Goal: Task Accomplishment & Management: Manage account settings

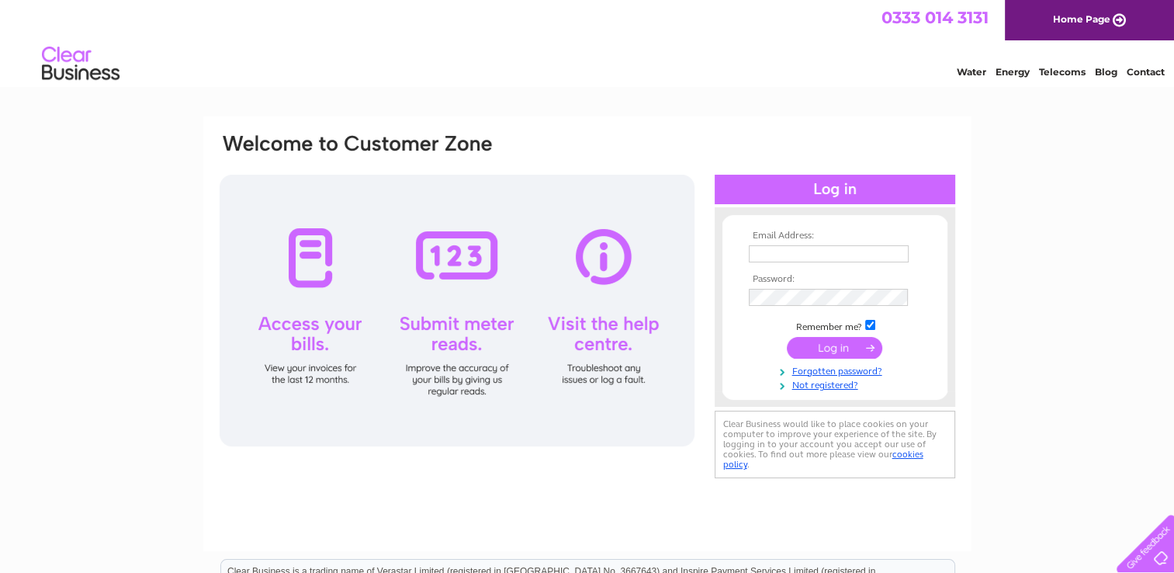
click at [779, 255] on input "text" at bounding box center [829, 253] width 160 height 17
type input "accounts@sil-group.co.uk"
click at [846, 348] on input "submit" at bounding box center [834, 349] width 95 height 22
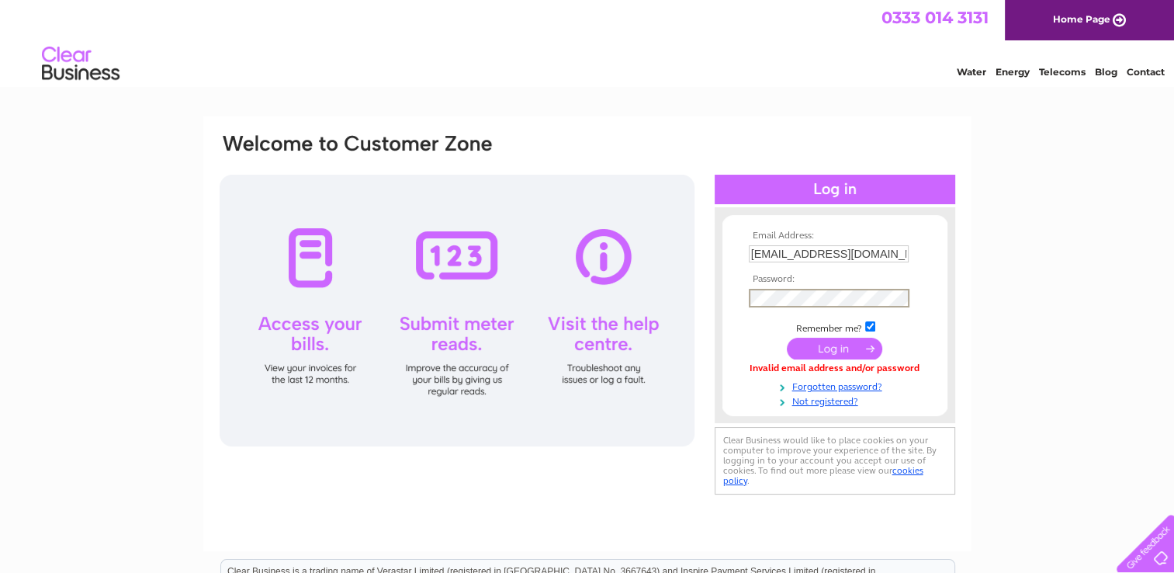
click at [787, 338] on input "submit" at bounding box center [834, 349] width 95 height 22
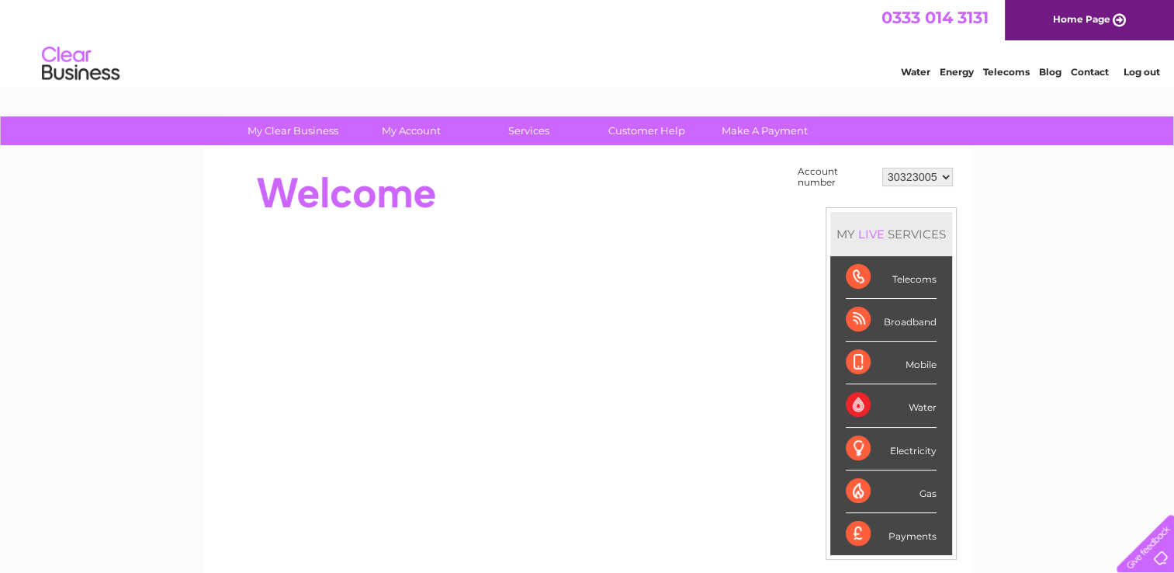
click at [926, 405] on div "Water" at bounding box center [891, 405] width 91 height 43
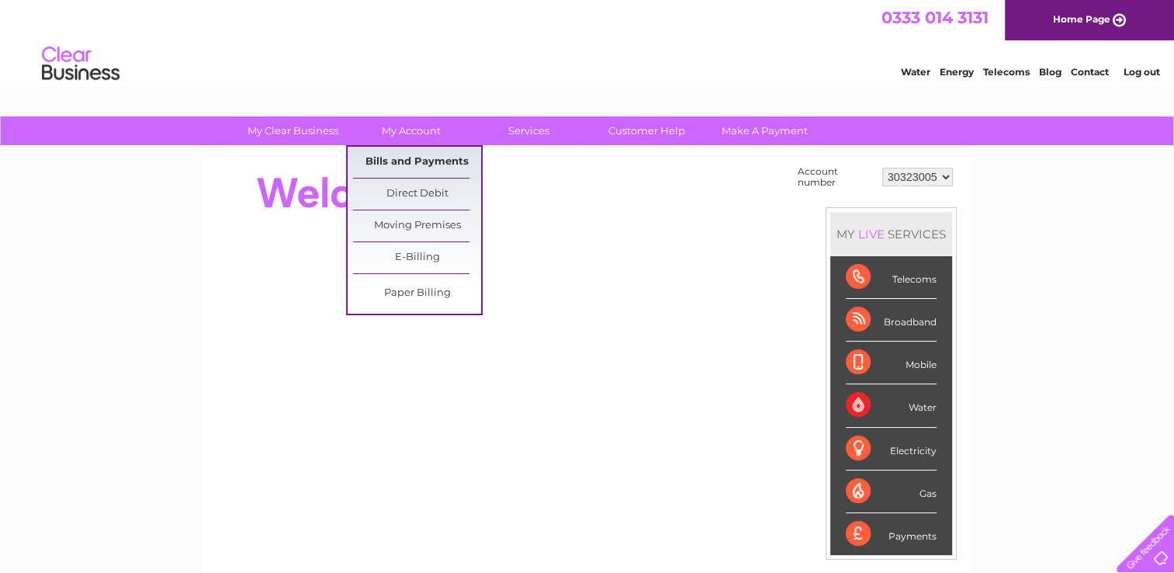
click at [417, 165] on link "Bills and Payments" at bounding box center [417, 162] width 128 height 31
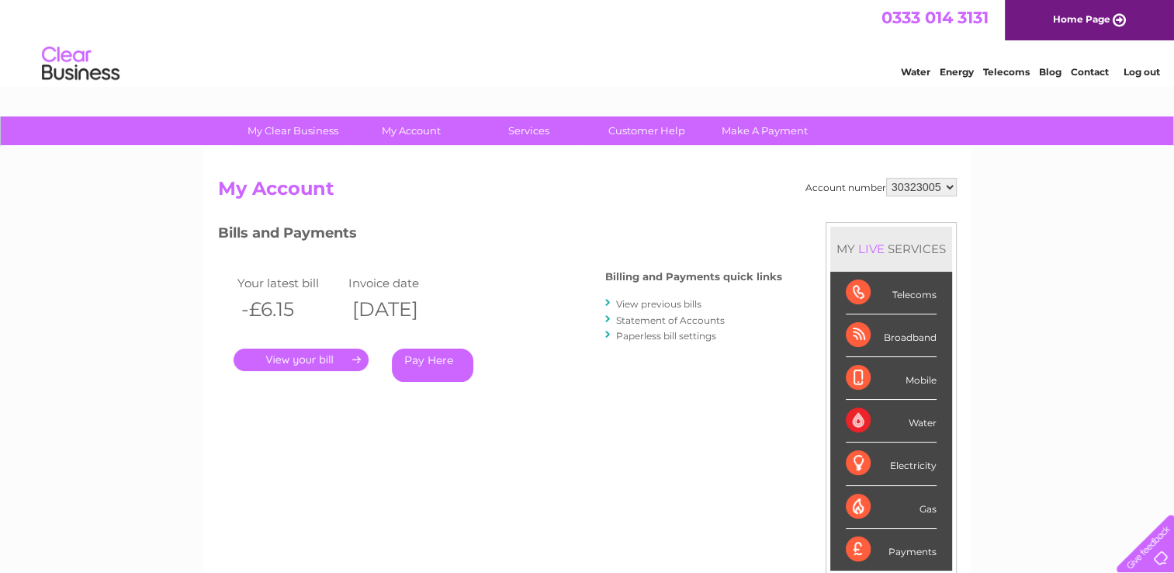
click at [344, 355] on link "." at bounding box center [301, 359] width 135 height 23
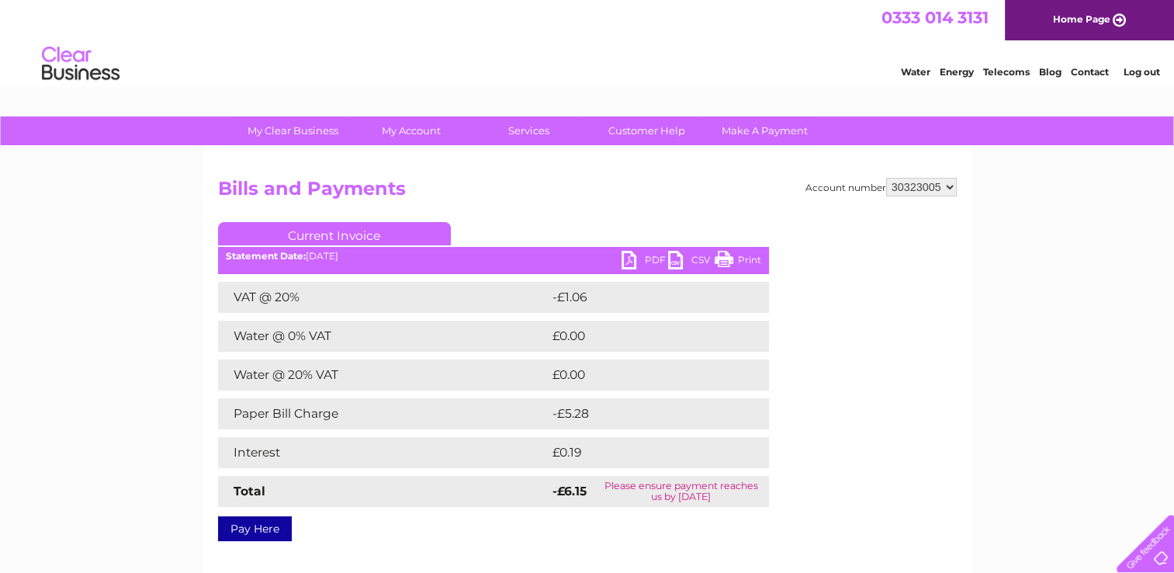
scroll to position [78, 0]
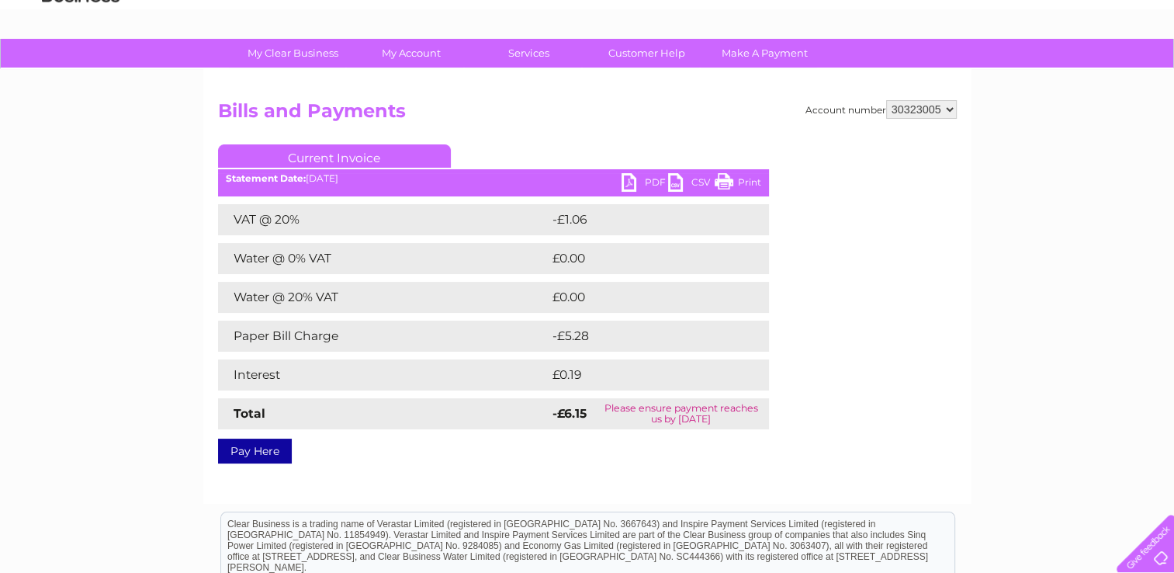
click at [656, 186] on link "PDF" at bounding box center [644, 184] width 47 height 23
